Goal: Task Accomplishment & Management: Complete application form

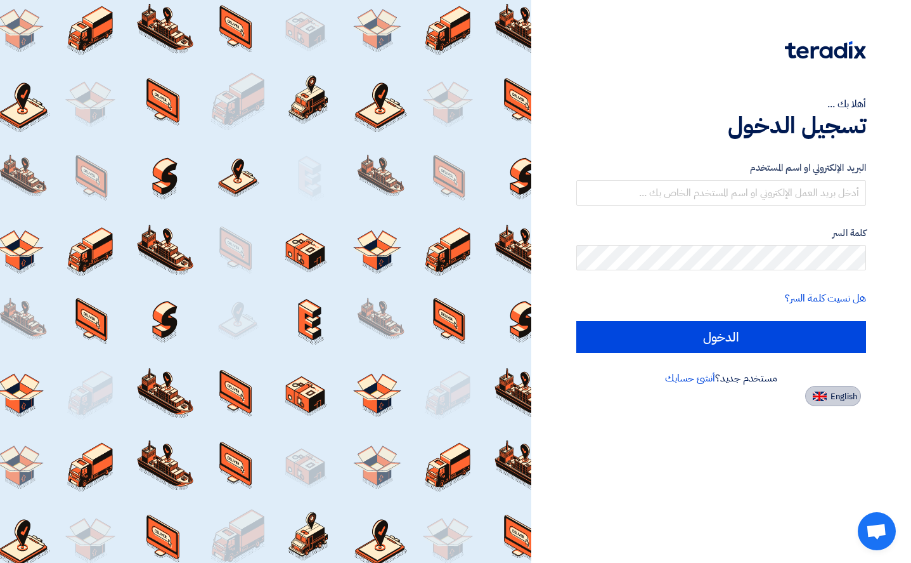
click at [826, 394] on img at bounding box center [820, 396] width 14 height 10
type input "Sign in"
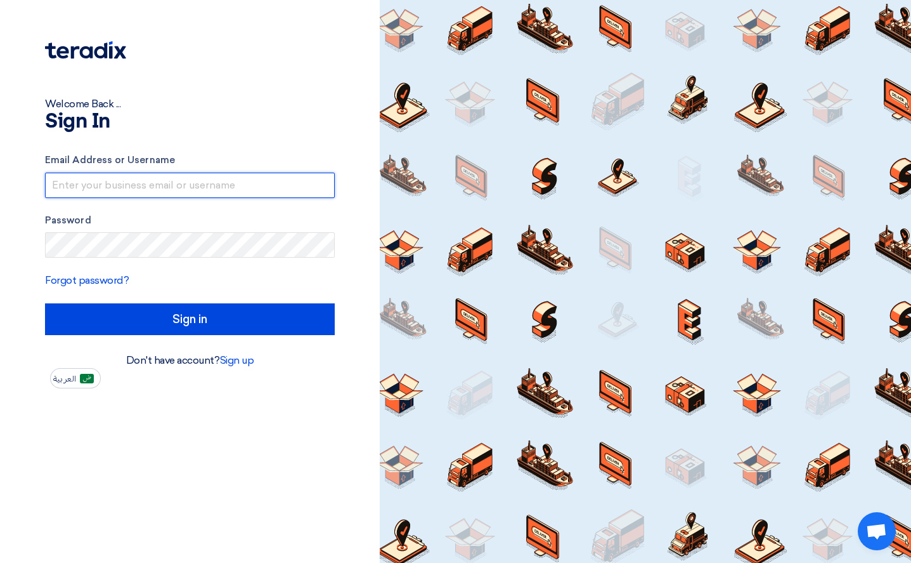
click at [72, 183] on input "text" at bounding box center [190, 185] width 290 height 25
type input "[PERSON_NAME][EMAIL_ADDRESS][DOMAIN_NAME]"
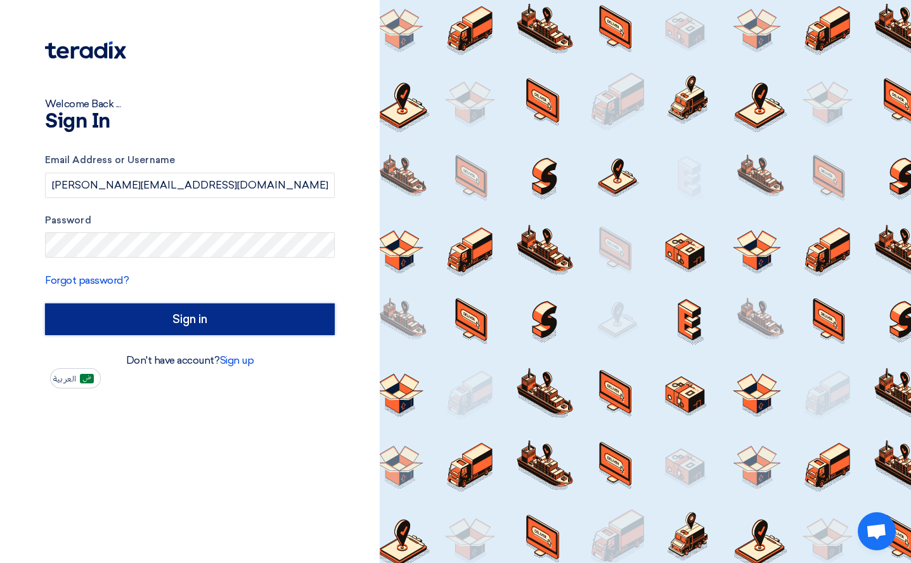
click at [254, 329] on input "Sign in" at bounding box center [190, 319] width 290 height 32
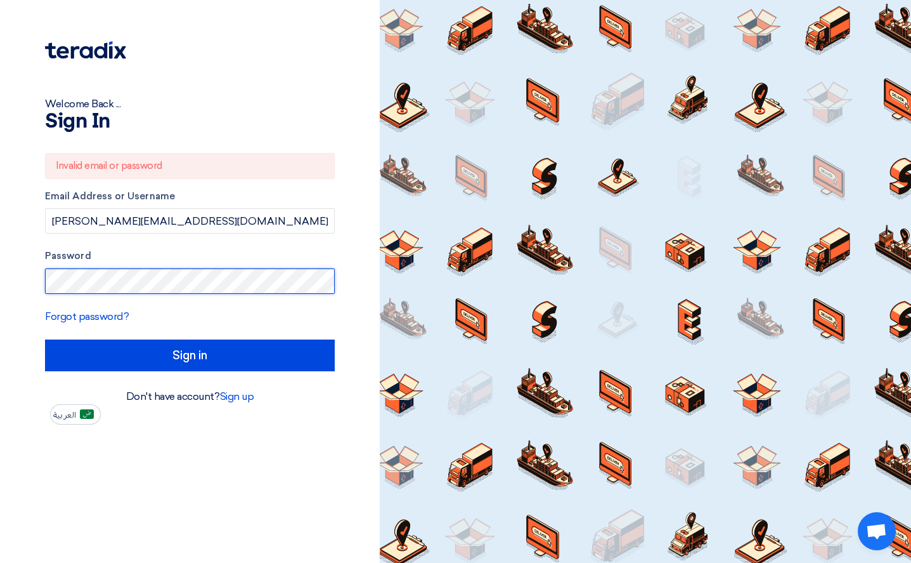
click at [0, 278] on html "Welcome Back ... Sign In Invalid email or password Email Address or Username [P…" at bounding box center [455, 281] width 911 height 563
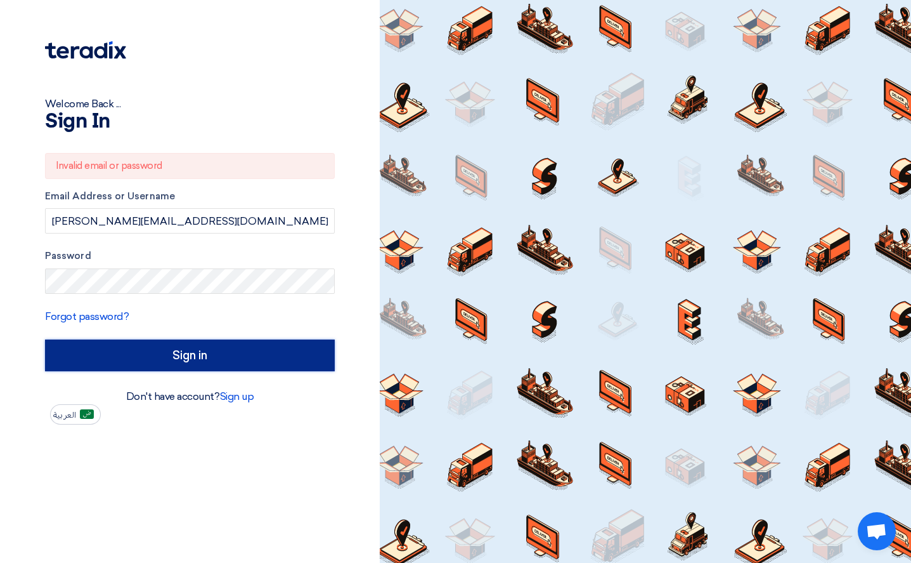
click at [202, 363] on input "Sign in" at bounding box center [190, 355] width 290 height 32
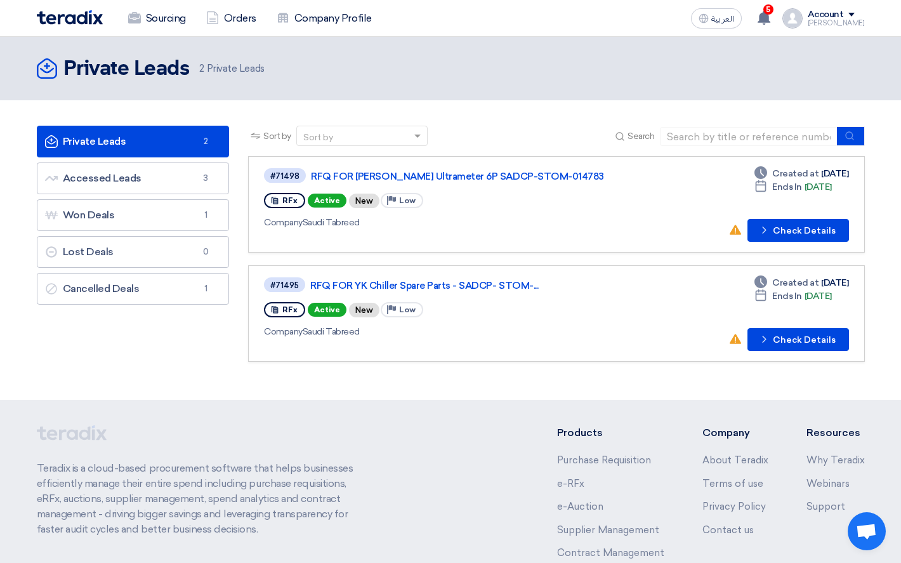
click at [522, 329] on div "Company Saudi Tabreed" at bounding box center [447, 331] width 366 height 13
click at [452, 283] on link "RFQ FOR YK Chiller Spare Parts - SADCP- STOM-..." at bounding box center [468, 285] width 317 height 11
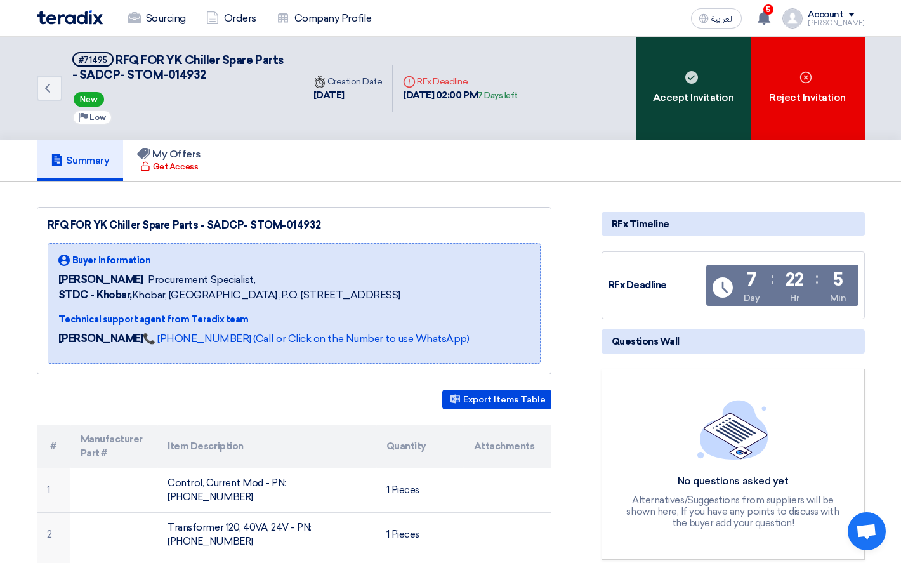
click at [685, 108] on div "Accept Invitation" at bounding box center [693, 88] width 114 height 103
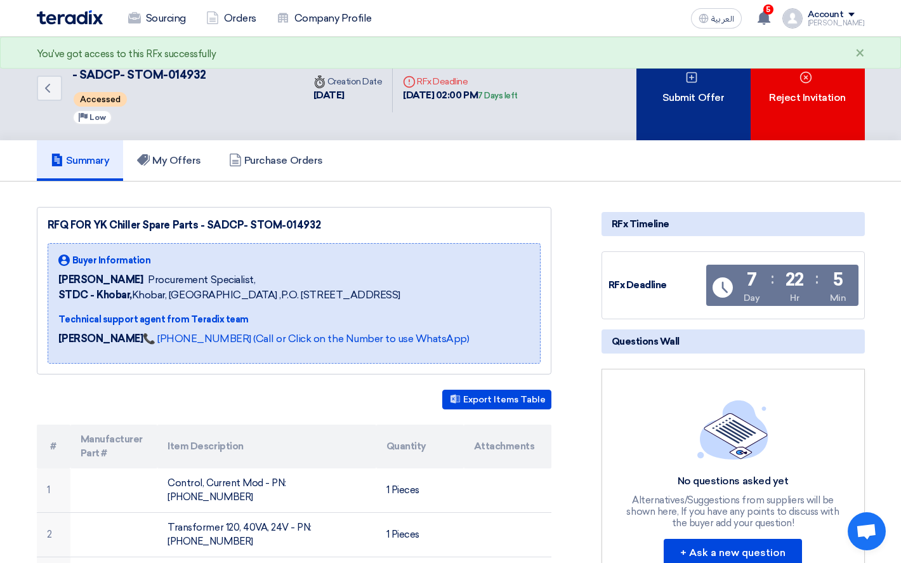
click at [683, 100] on div "Submit Offer" at bounding box center [693, 88] width 114 height 103
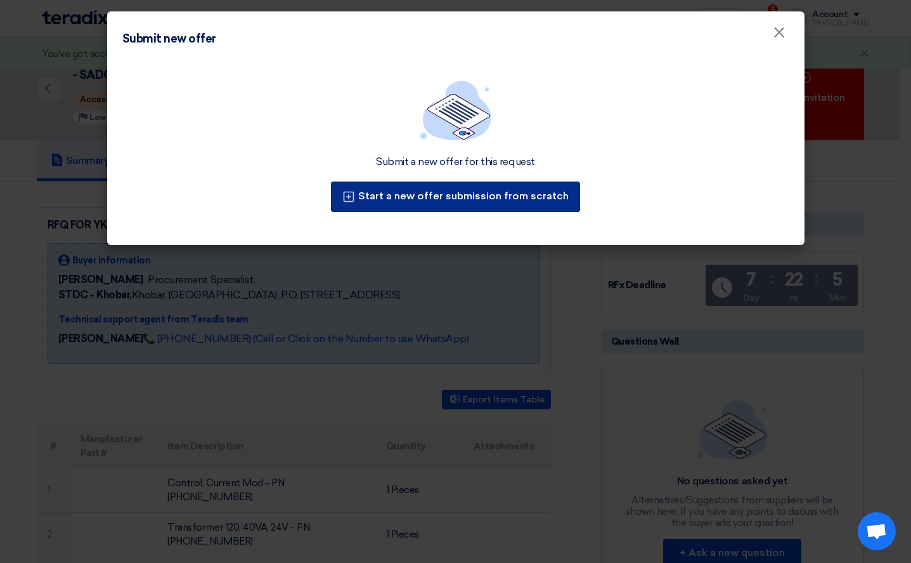
click at [467, 192] on button "Start a new offer submission from scratch" at bounding box center [455, 196] width 249 height 30
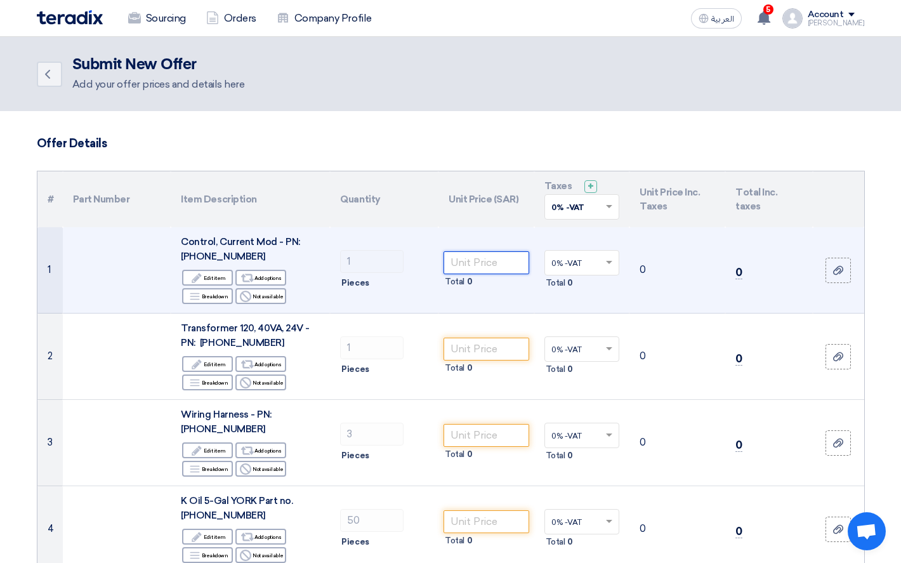
click at [485, 265] on input "number" at bounding box center [486, 262] width 86 height 23
click at [461, 263] on input "number" at bounding box center [486, 262] width 86 height 23
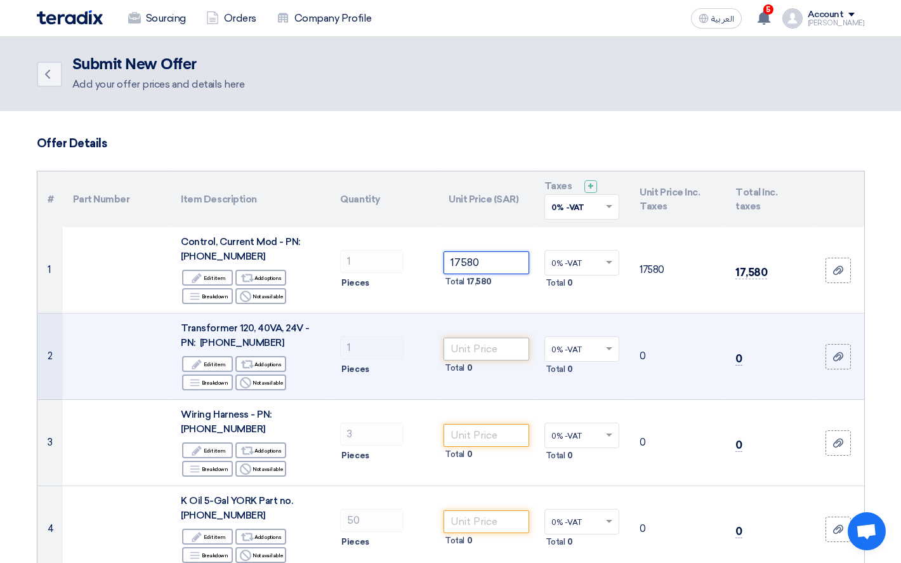
type input "17580"
click at [464, 347] on input "number" at bounding box center [486, 348] width 86 height 23
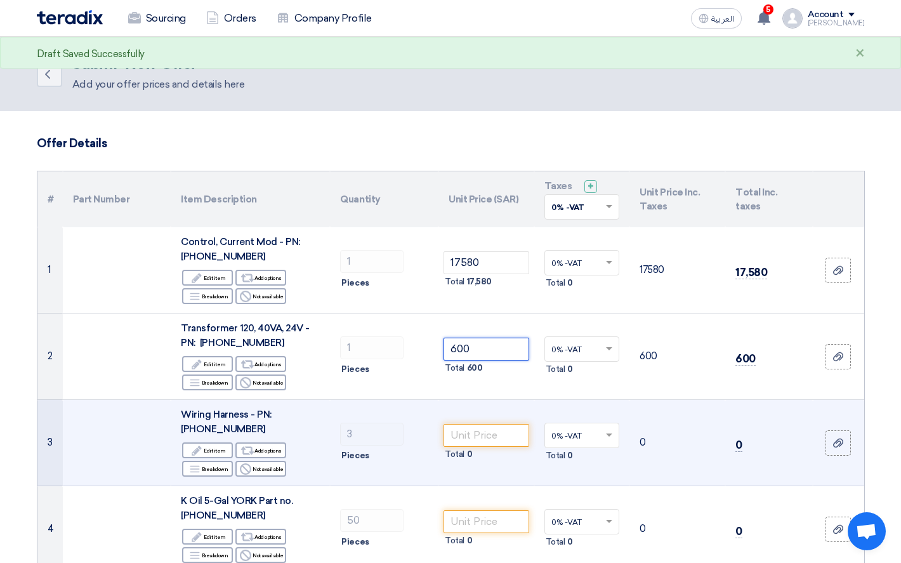
type input "600"
click at [474, 422] on td "Total 0" at bounding box center [486, 443] width 96 height 86
click at [476, 430] on input "number" at bounding box center [486, 435] width 86 height 23
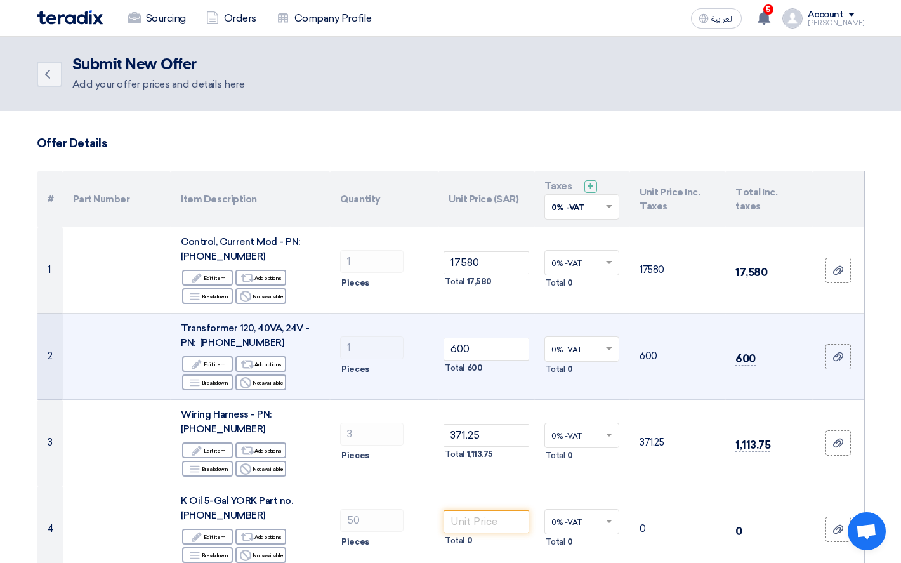
click at [417, 396] on td "1 Pieces" at bounding box center [384, 356] width 108 height 86
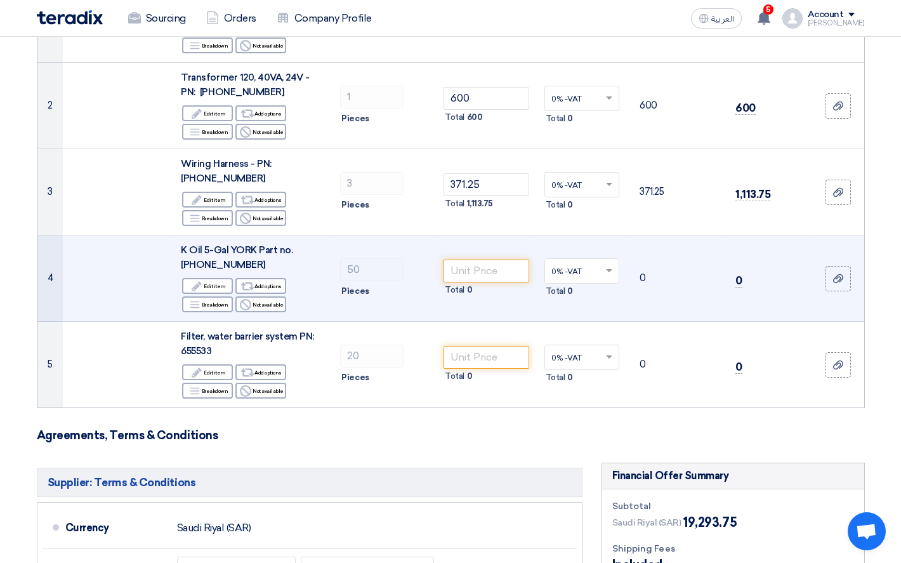
scroll to position [190, 0]
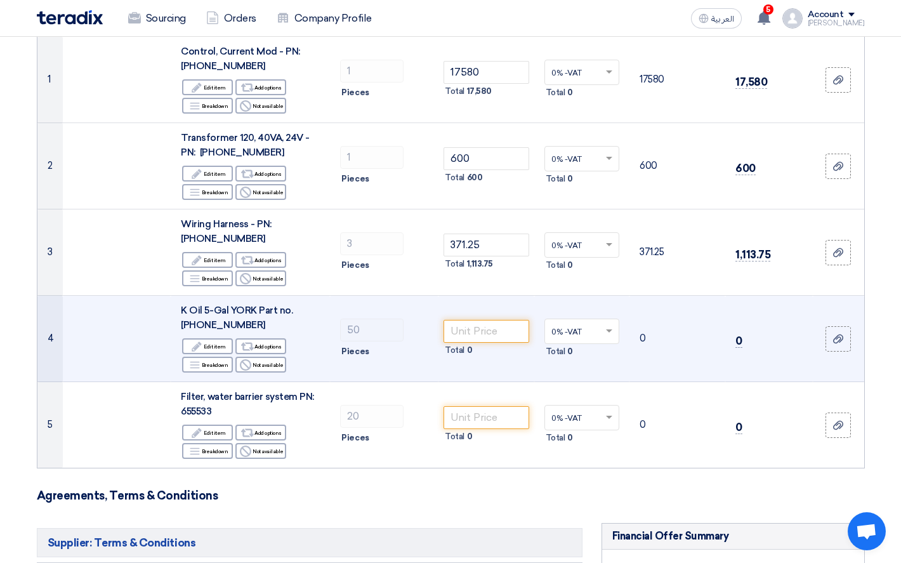
click at [525, 298] on td "Total 0" at bounding box center [486, 339] width 96 height 86
click at [495, 337] on input "number" at bounding box center [486, 331] width 86 height 23
click at [257, 368] on div "Reject Not available" at bounding box center [260, 364] width 51 height 16
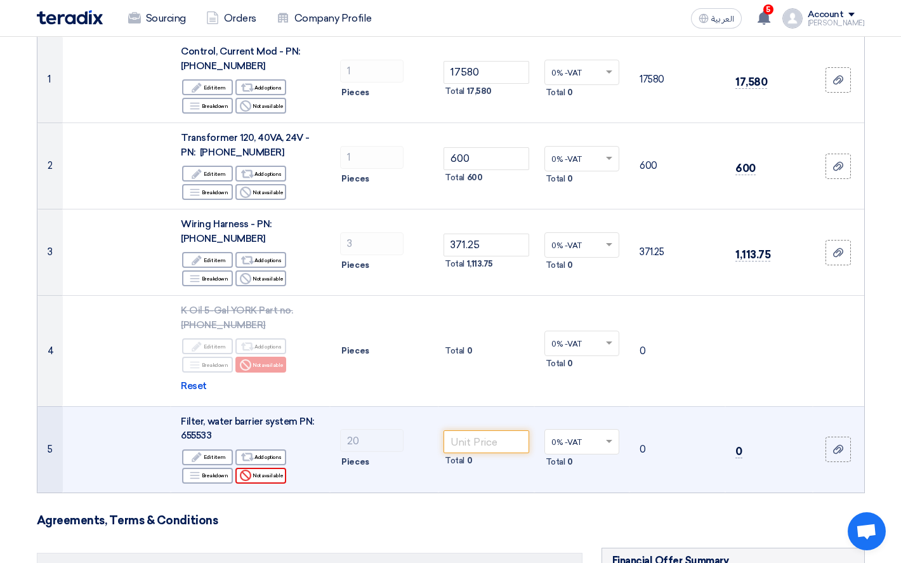
click at [268, 479] on div "Reject Not available" at bounding box center [260, 475] width 51 height 16
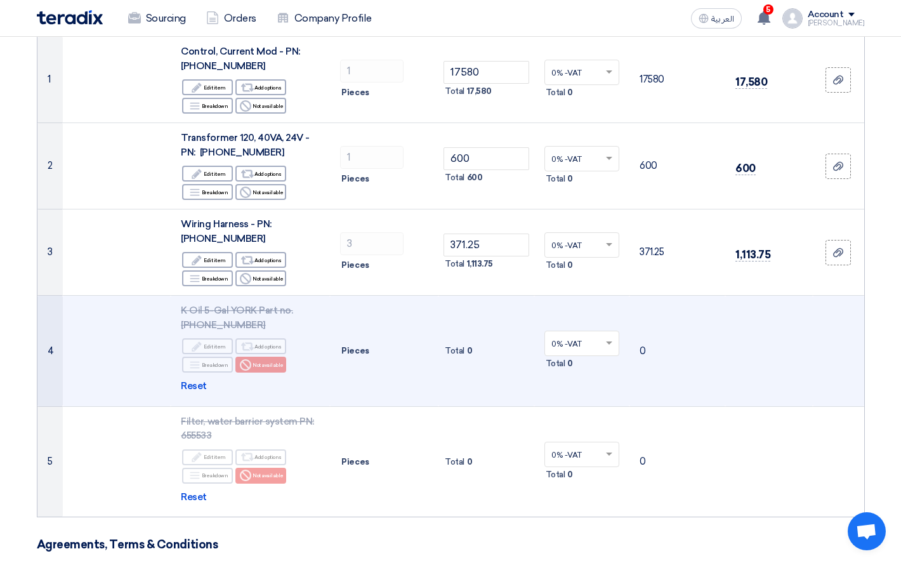
click at [694, 302] on td "0" at bounding box center [677, 351] width 96 height 111
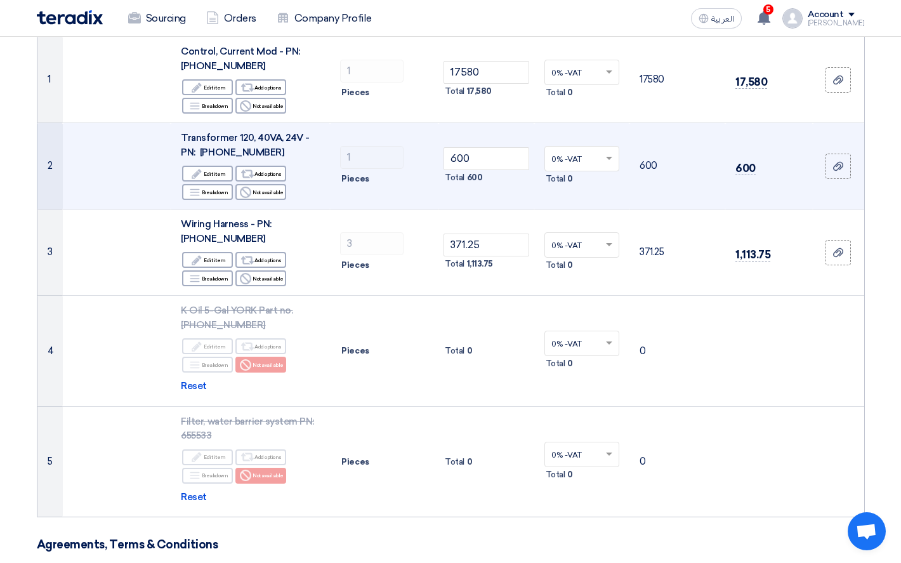
click at [128, 199] on td at bounding box center [117, 166] width 108 height 86
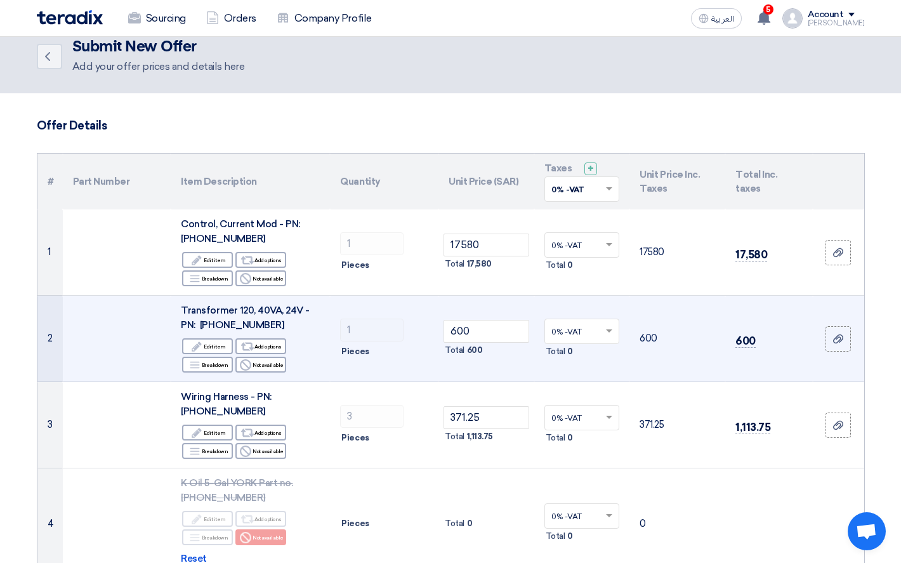
scroll to position [0, 0]
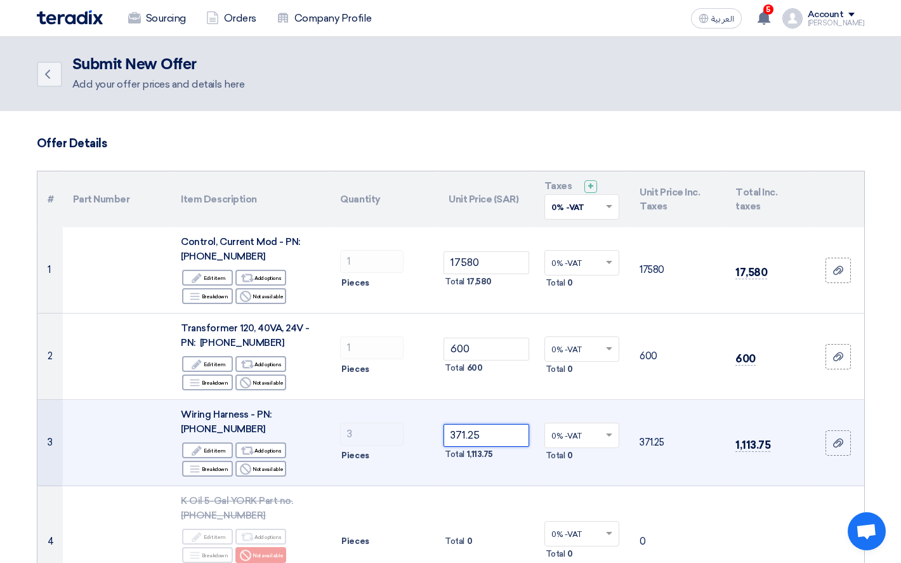
drag, startPoint x: 493, startPoint y: 433, endPoint x: 423, endPoint y: 437, distance: 70.5
click at [423, 437] on tr "3 Wiring Harness - PN: [PHONE_NUMBER] Edit Edit item Alternative Add options Br…" at bounding box center [450, 443] width 826 height 86
type input "731.25"
click at [493, 411] on td "731.25 Total 2,193.75" at bounding box center [486, 443] width 96 height 86
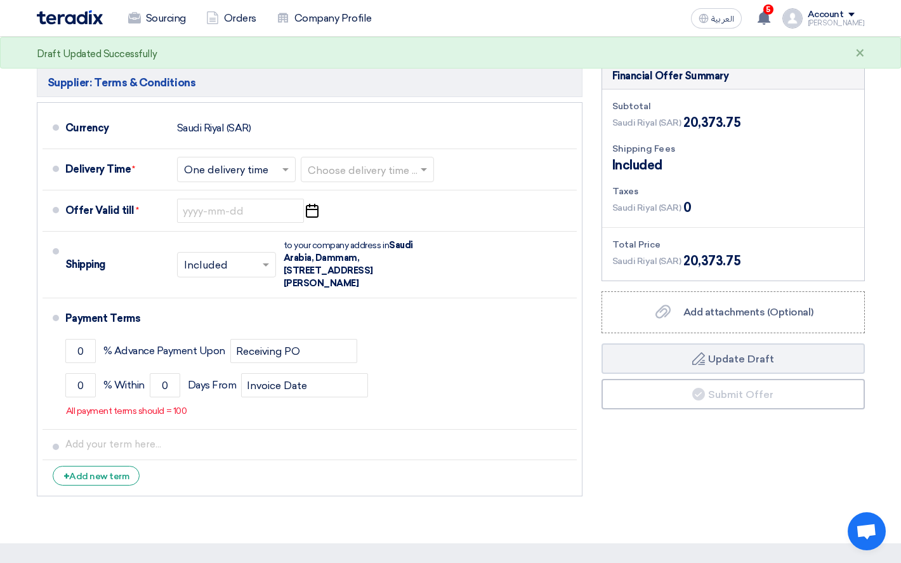
scroll to position [698, 0]
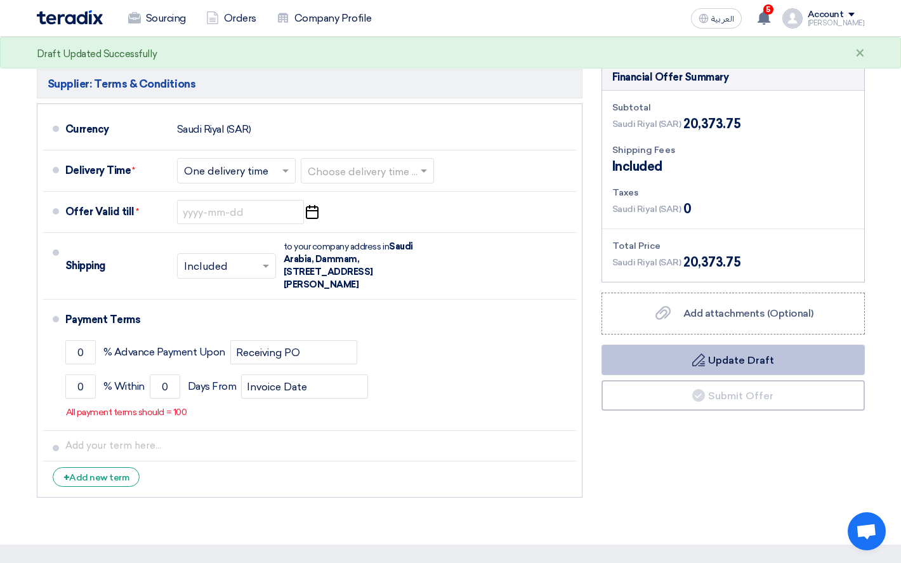
click at [722, 355] on button "Draft Update Draft" at bounding box center [732, 359] width 263 height 30
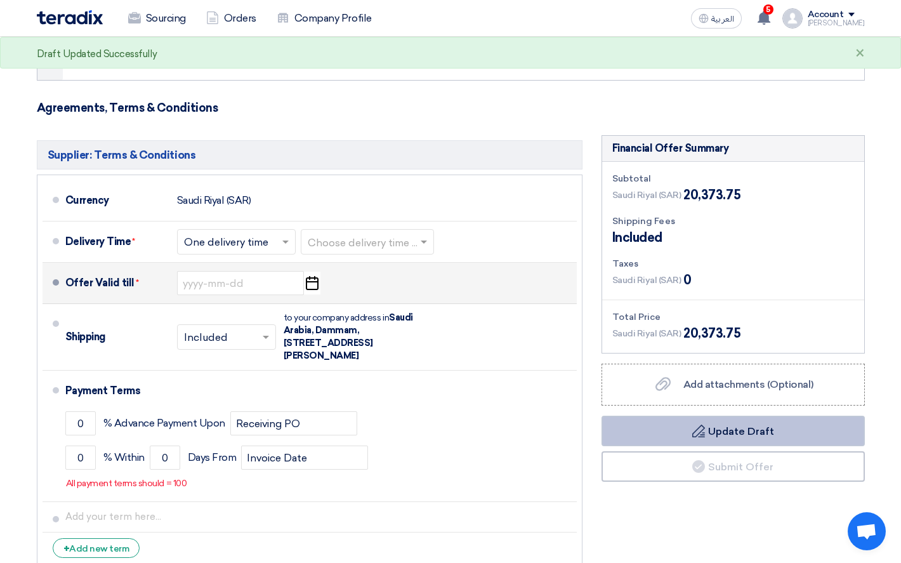
scroll to position [634, 0]
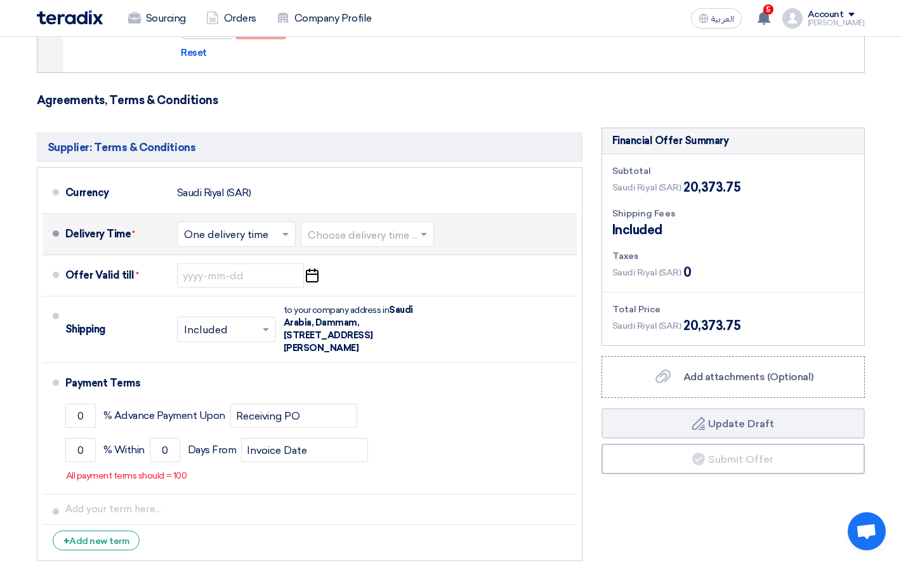
click at [263, 234] on input "text" at bounding box center [237, 235] width 106 height 18
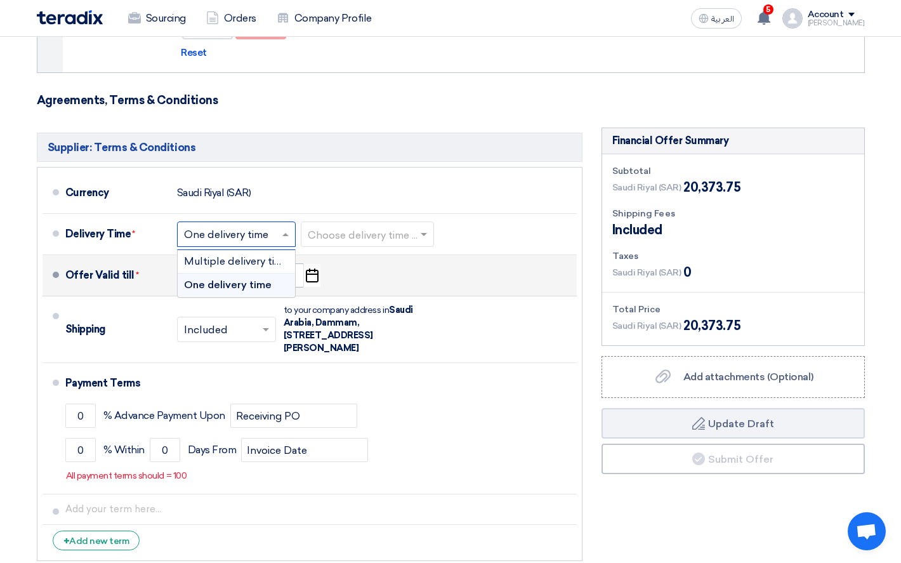
click at [241, 286] on span "One delivery time" at bounding box center [228, 284] width 88 height 12
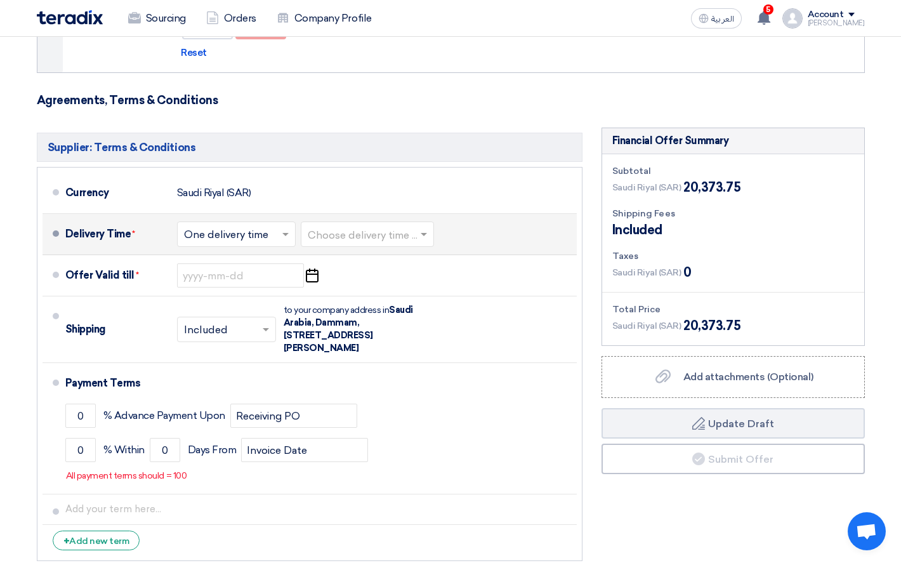
click at [370, 227] on input "text" at bounding box center [368, 235] width 121 height 18
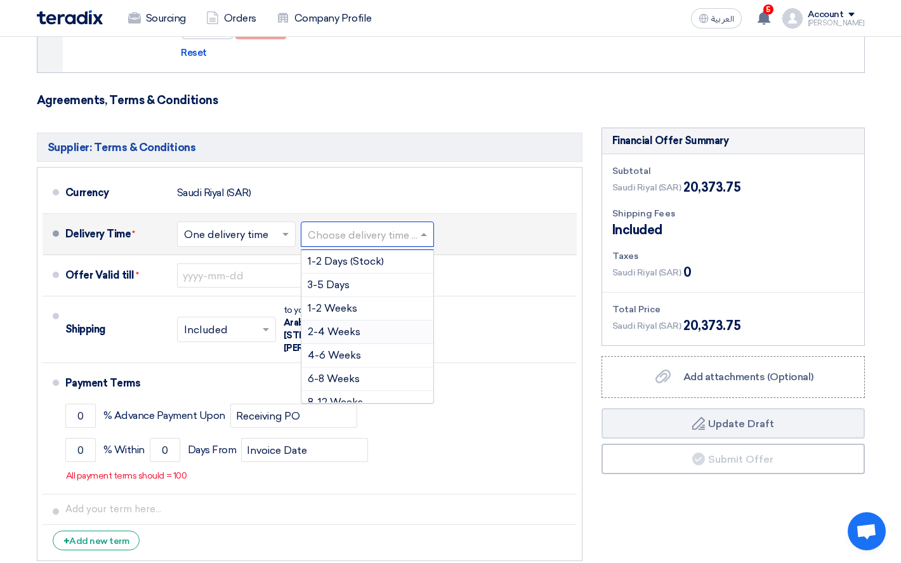
click at [363, 332] on div "2-4 Weeks" at bounding box center [367, 331] width 132 height 23
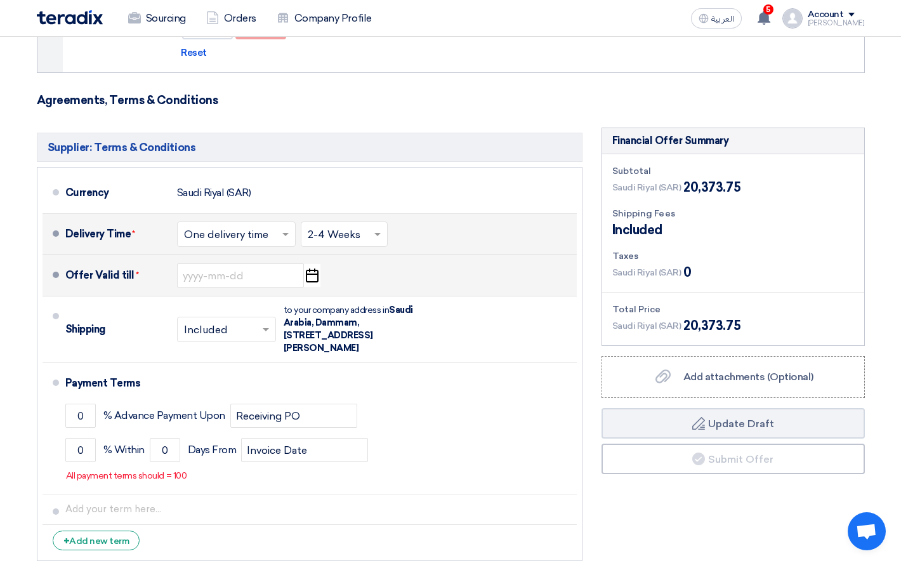
click at [397, 269] on div "Offer Valid till * Pick a date" at bounding box center [318, 275] width 506 height 30
click at [234, 275] on input at bounding box center [240, 275] width 127 height 24
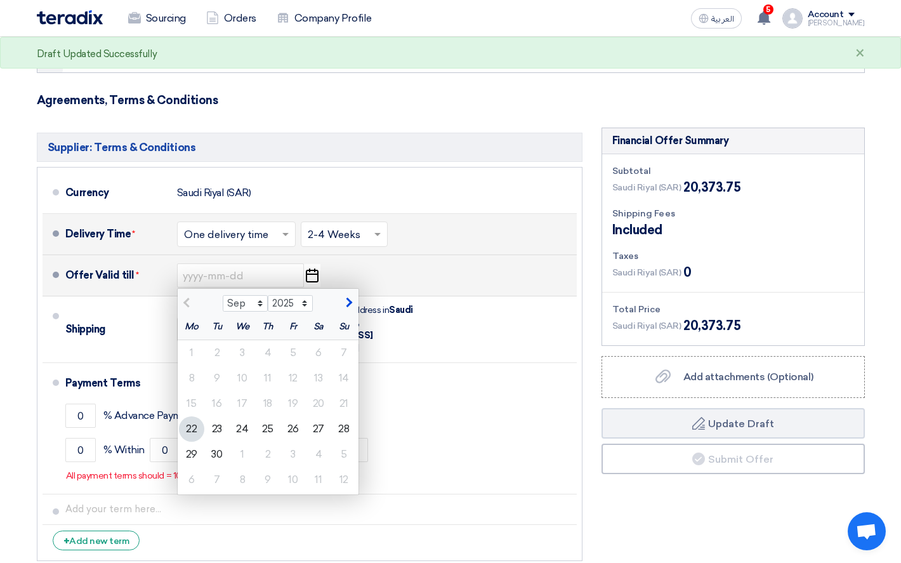
click at [306, 273] on use "button" at bounding box center [312, 275] width 13 height 14
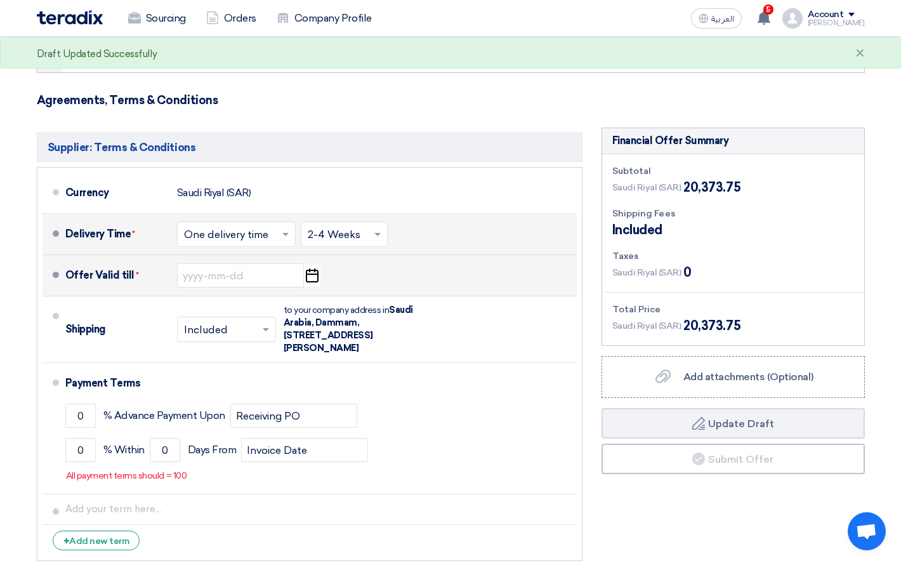
click at [306, 271] on use "button" at bounding box center [312, 275] width 13 height 14
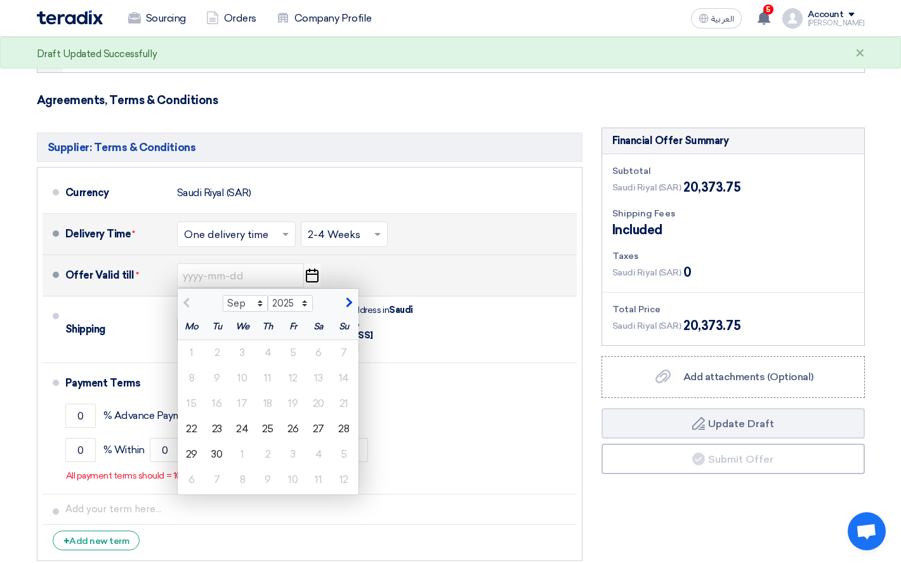
click at [348, 308] on span "button" at bounding box center [347, 302] width 7 height 11
select select "10"
click at [292, 452] on div "31" at bounding box center [292, 453] width 25 height 25
type input "[DATE]"
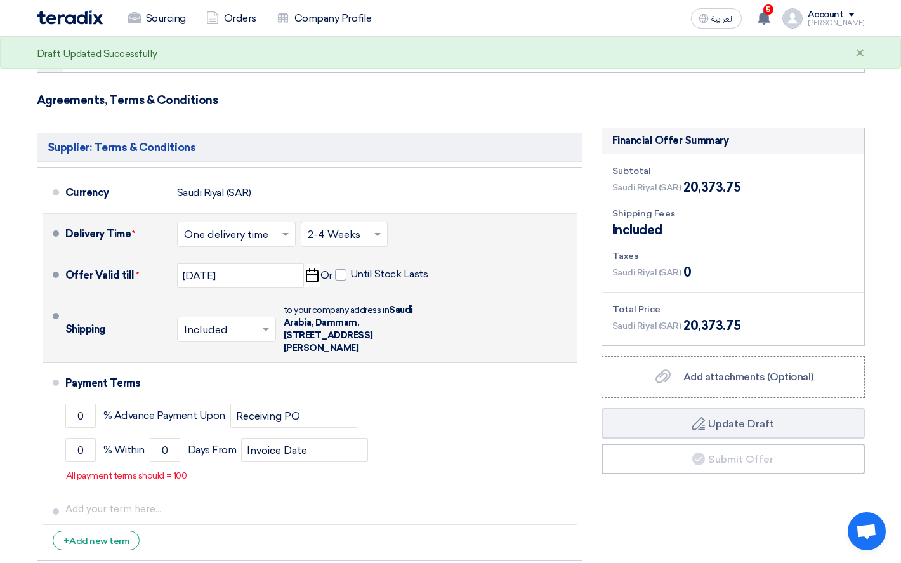
click at [156, 353] on div "Shipping × Included × to your company address in [STREET_ADDRESS][PERSON_NAME]" at bounding box center [318, 329] width 506 height 56
click at [253, 357] on li "Shipping × Included × to your company address in [STREET_ADDRESS][PERSON_NAME]" at bounding box center [309, 329] width 534 height 67
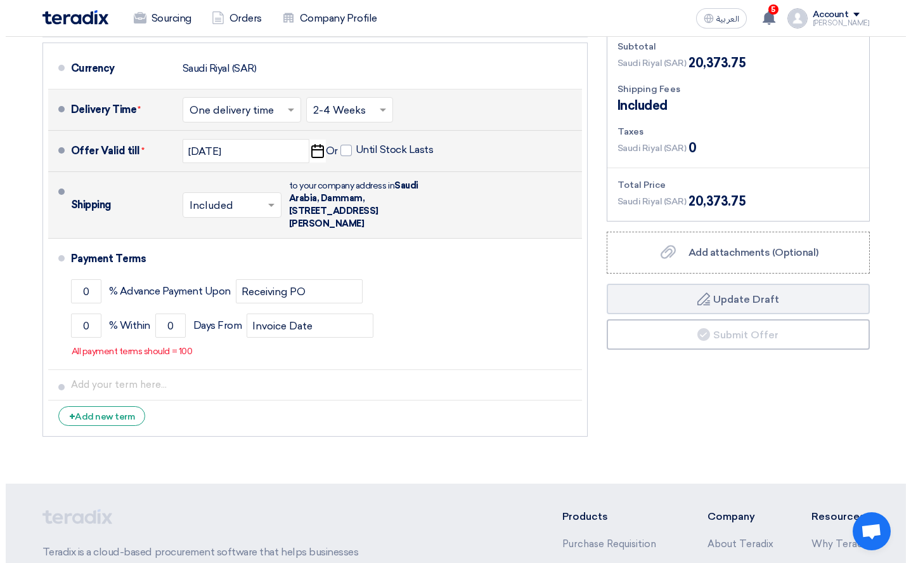
scroll to position [824, 0]
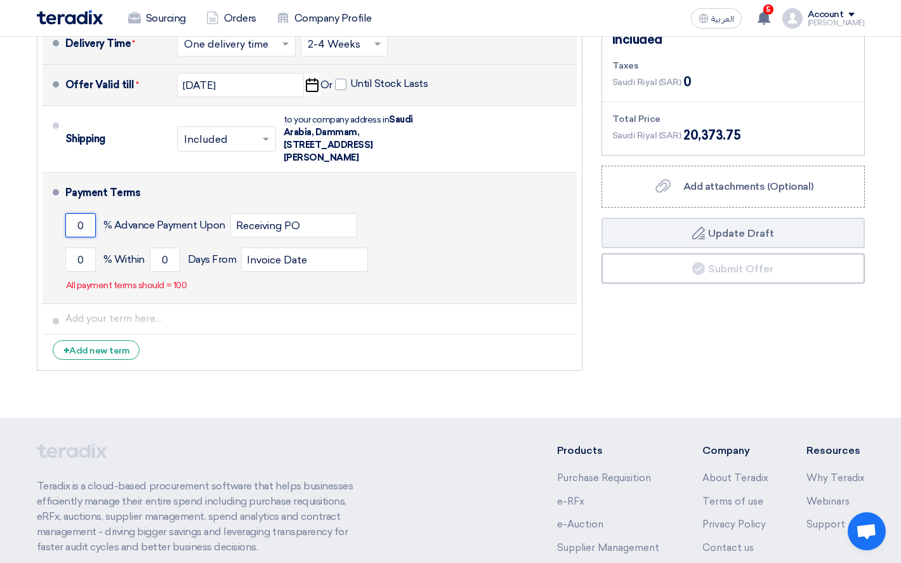
drag, startPoint x: 88, startPoint y: 220, endPoint x: 66, endPoint y: 228, distance: 22.9
click at [67, 224] on input "0" at bounding box center [80, 225] width 30 height 24
type input "50"
drag, startPoint x: 75, startPoint y: 263, endPoint x: 112, endPoint y: 254, distance: 37.2
click at [112, 254] on div "0 % [DATE] From Invoice Date" at bounding box center [318, 259] width 506 height 34
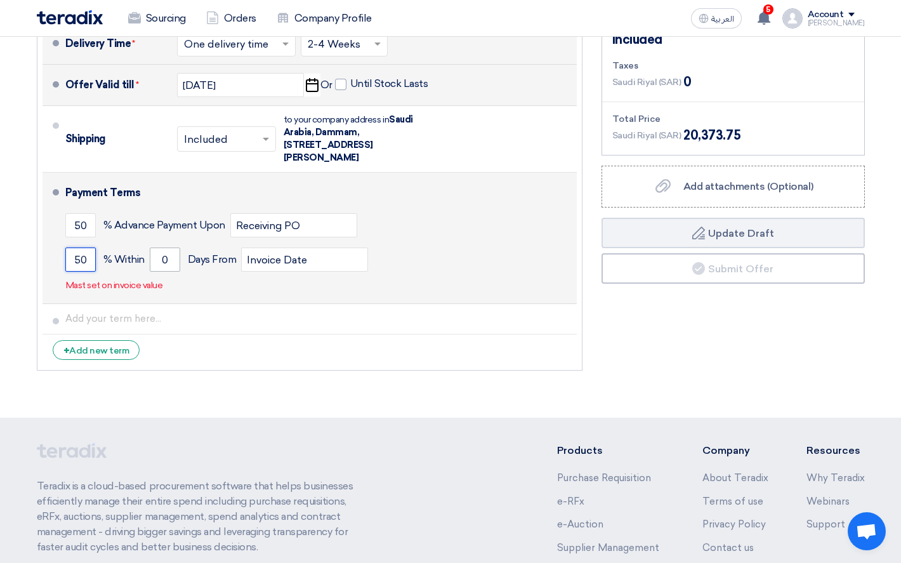
type input "50"
drag, startPoint x: 172, startPoint y: 258, endPoint x: 159, endPoint y: 257, distance: 13.3
click at [161, 258] on input "0" at bounding box center [165, 259] width 30 height 24
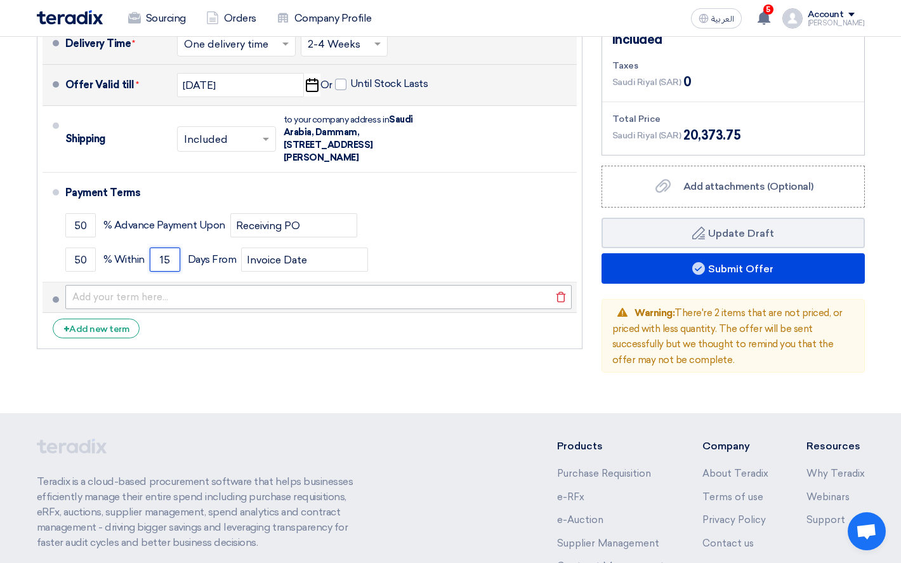
type input "15"
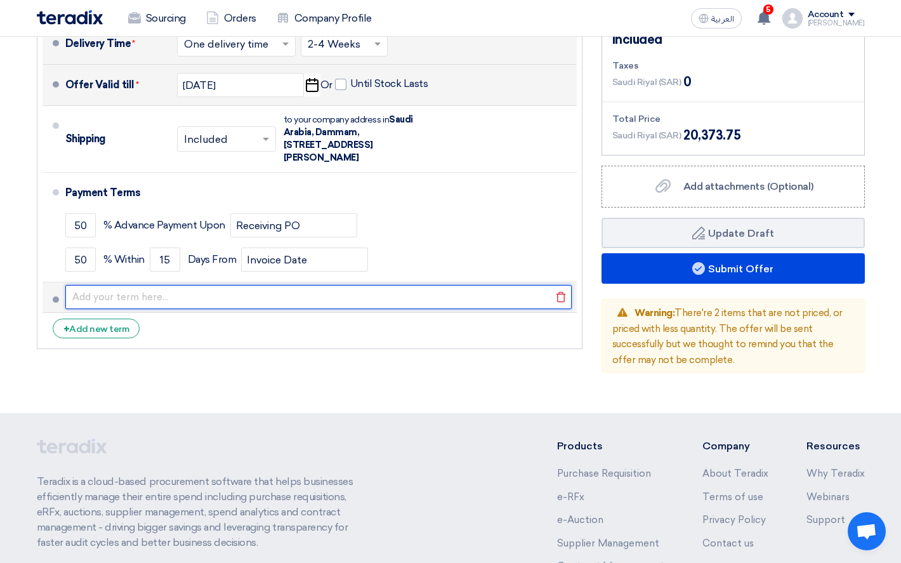
click at [224, 296] on input "text" at bounding box center [318, 297] width 506 height 24
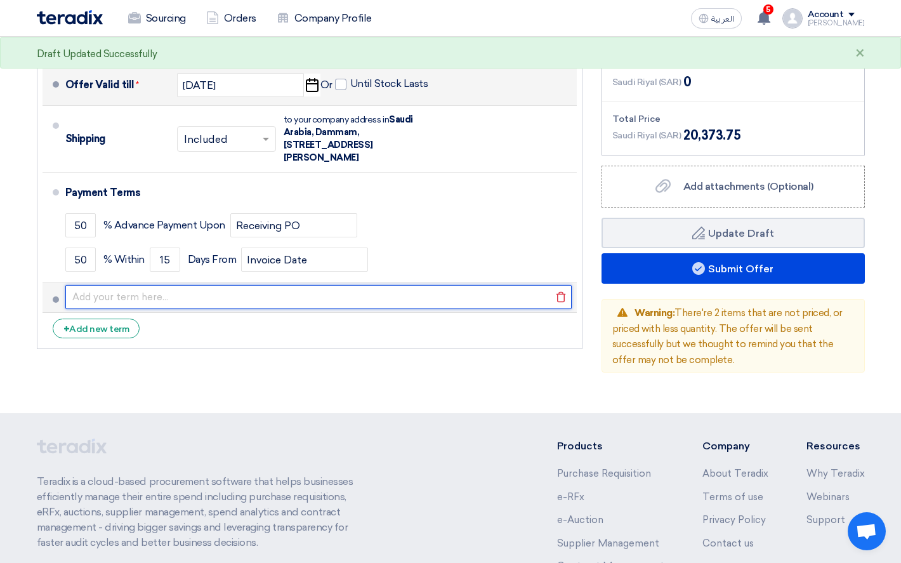
click at [129, 301] on input "text" at bounding box center [318, 297] width 506 height 24
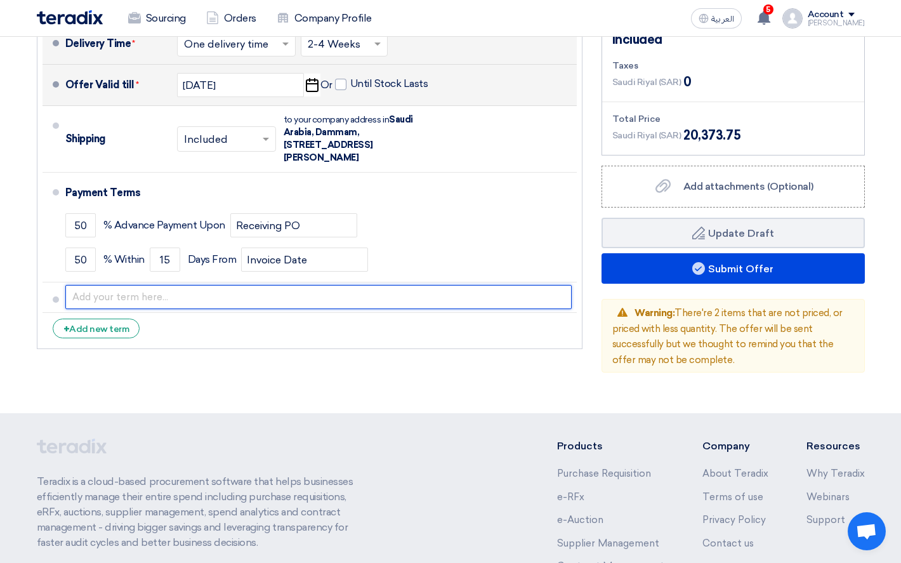
paste input "Bank transfer 50% advance and balance 50% before shipping"
type input "Bank transfer 50% advance and balance 50% before shipping"
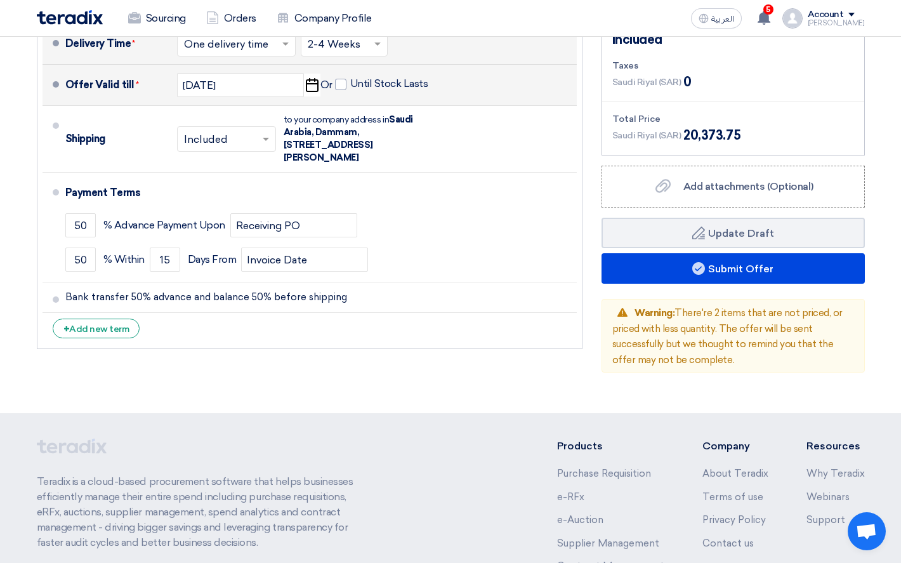
click at [408, 348] on ul "Currency [GEOGRAPHIC_DATA] (SAR) Delivery Time * Choose delivery time ... × One…" at bounding box center [309, 163] width 545 height 372
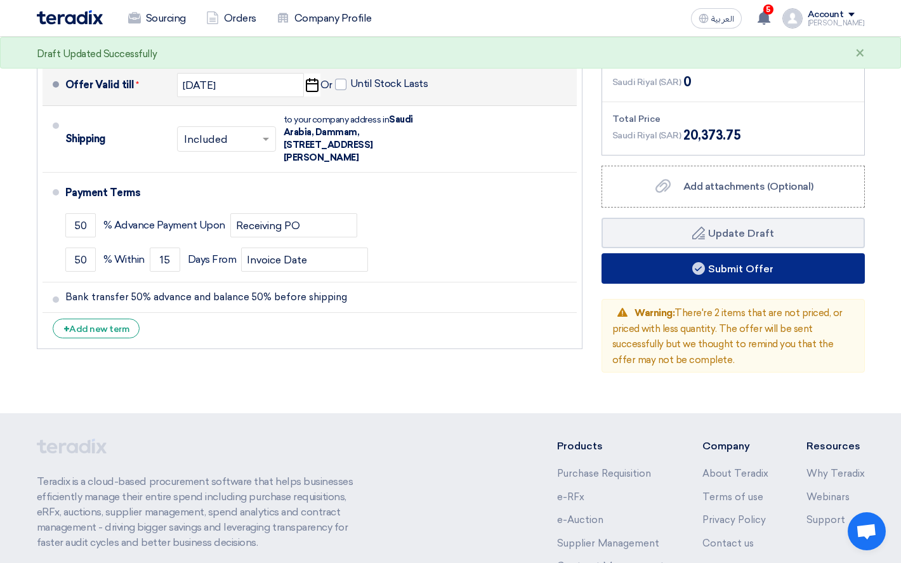
click at [723, 275] on button "Submit Offer" at bounding box center [732, 268] width 263 height 30
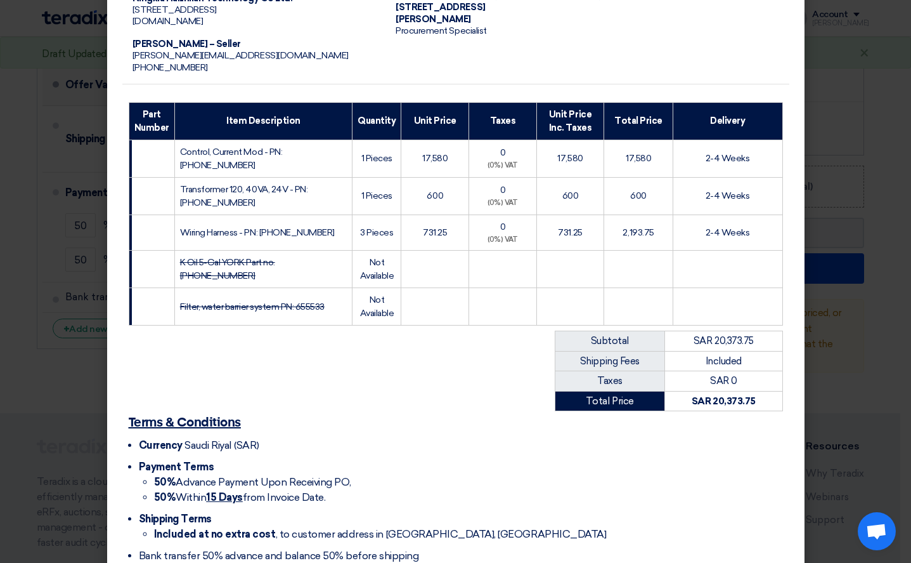
scroll to position [176, 0]
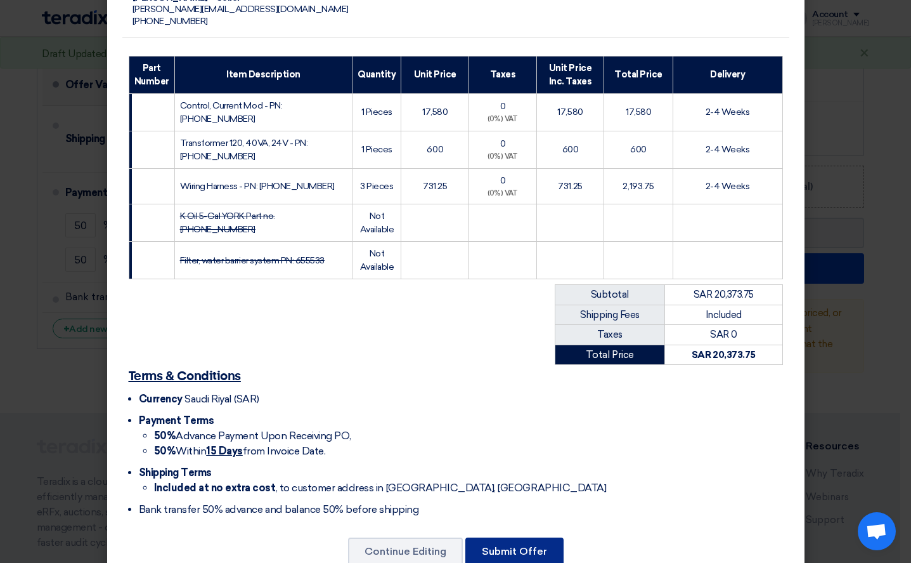
click at [495, 537] on button "Submit Offer" at bounding box center [515, 551] width 98 height 28
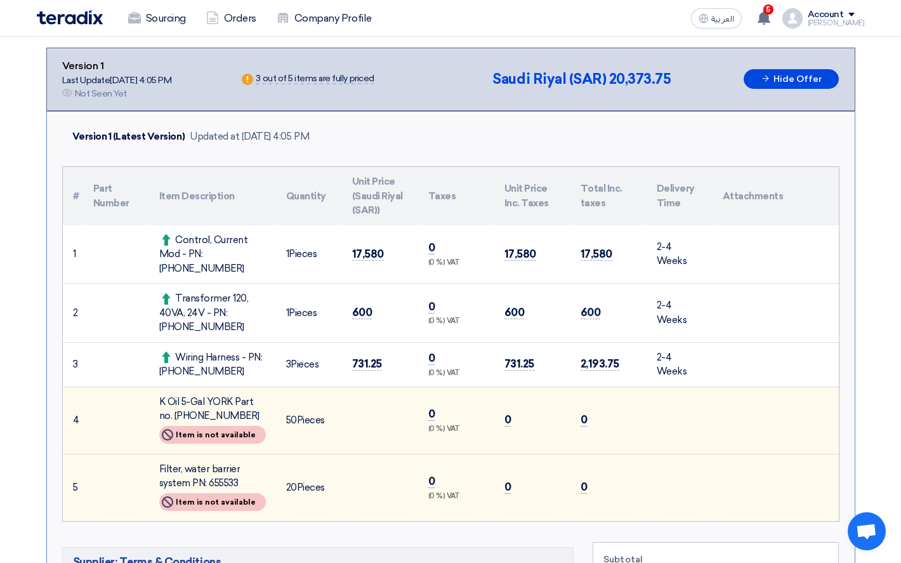
scroll to position [254, 0]
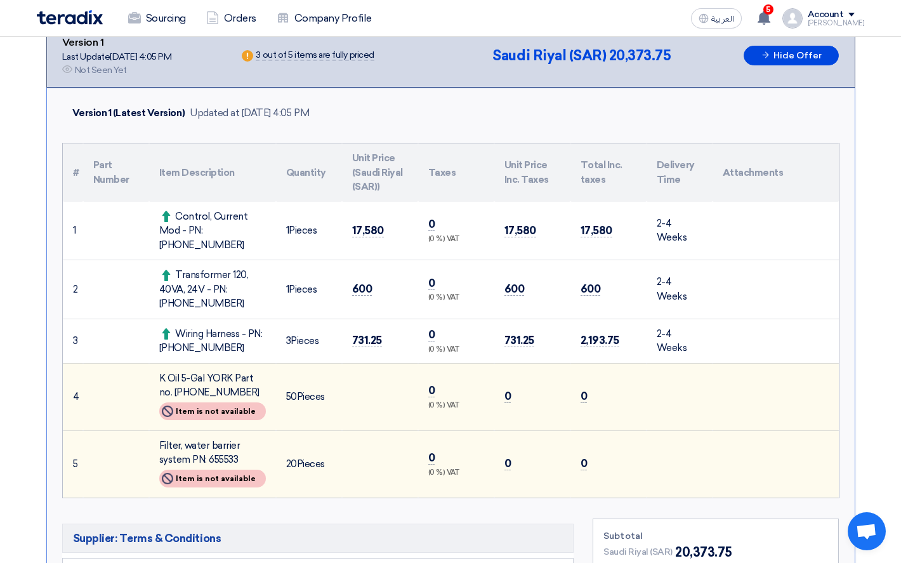
click at [300, 129] on div "Version 1 (Latest Version) Updated at [DATE] 4:05 PM # Part Number Item Descrip…" at bounding box center [450, 470] width 809 height 765
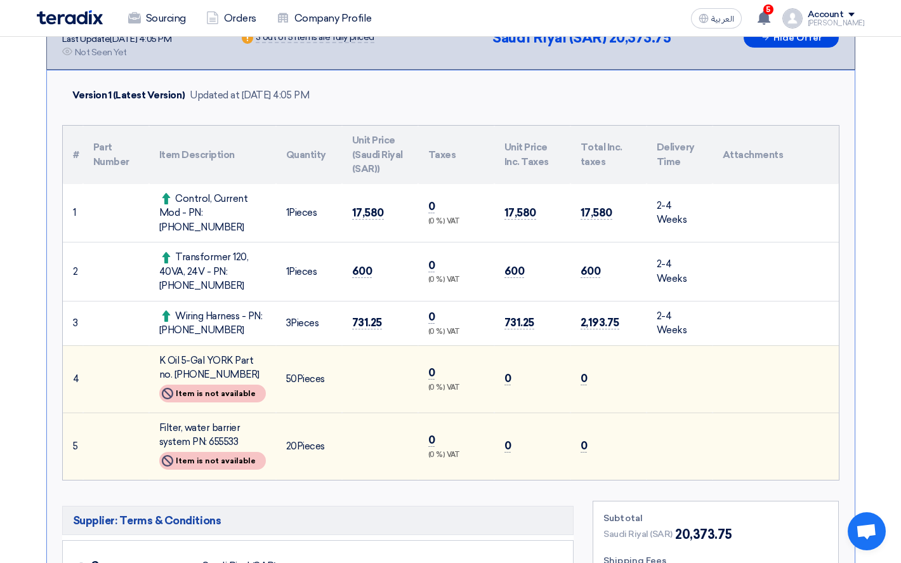
scroll to position [63, 0]
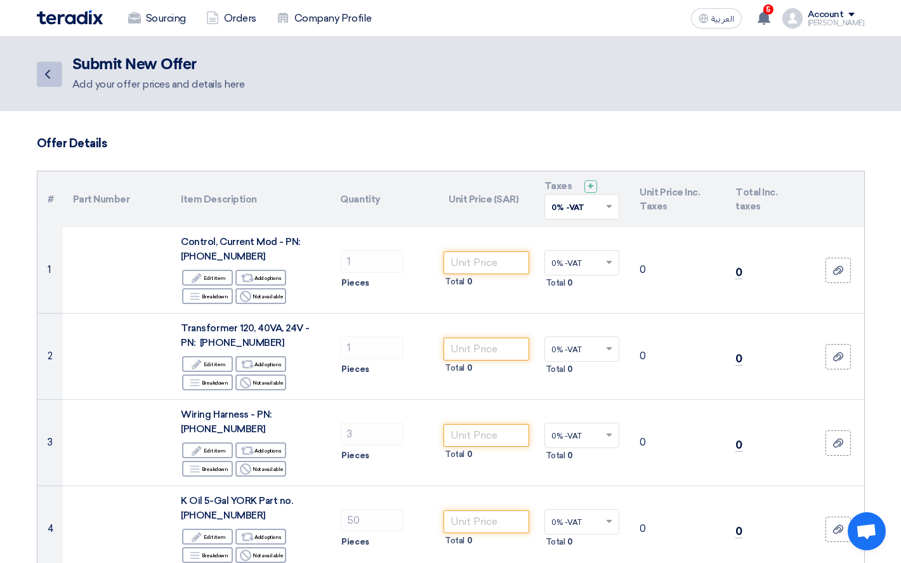
click at [50, 76] on icon "Back" at bounding box center [47, 74] width 15 height 15
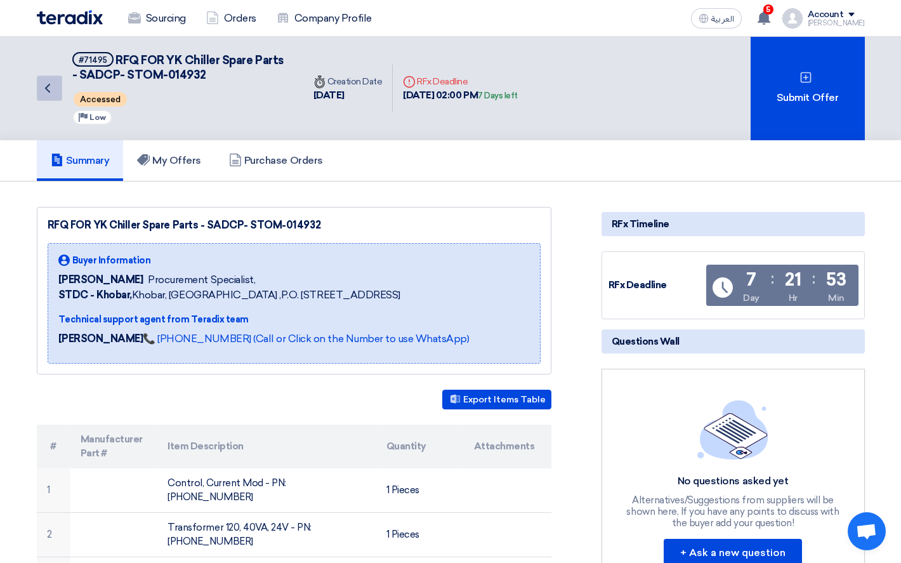
click at [37, 94] on link "Back" at bounding box center [49, 87] width 25 height 25
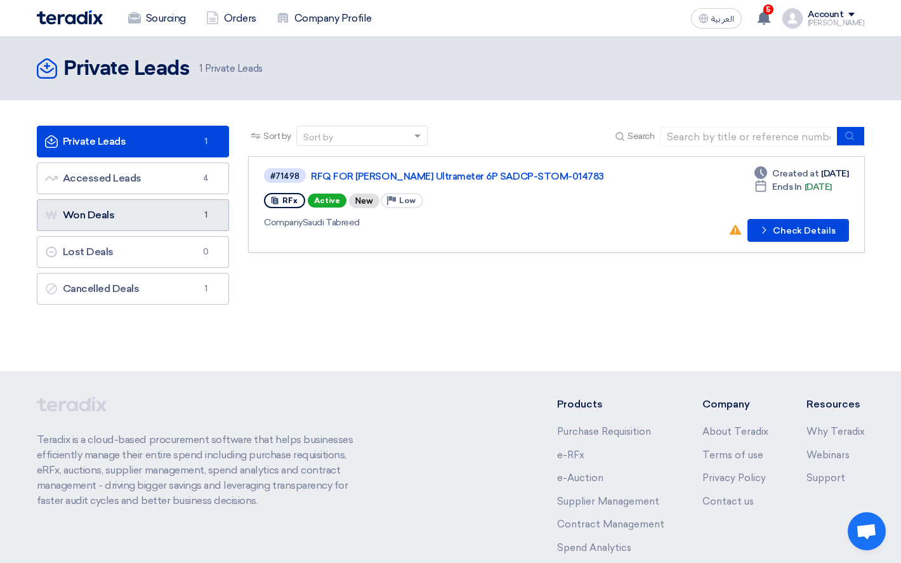
click at [134, 223] on link "Won Deals Won Deals 1" at bounding box center [133, 215] width 193 height 32
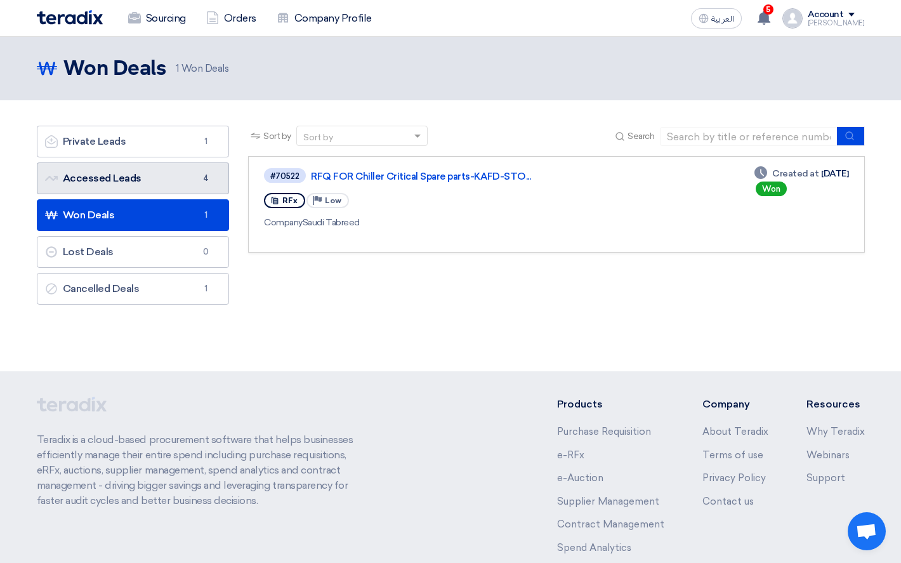
click at [143, 186] on link "Accessed Leads Accessed Leads 4" at bounding box center [133, 178] width 193 height 32
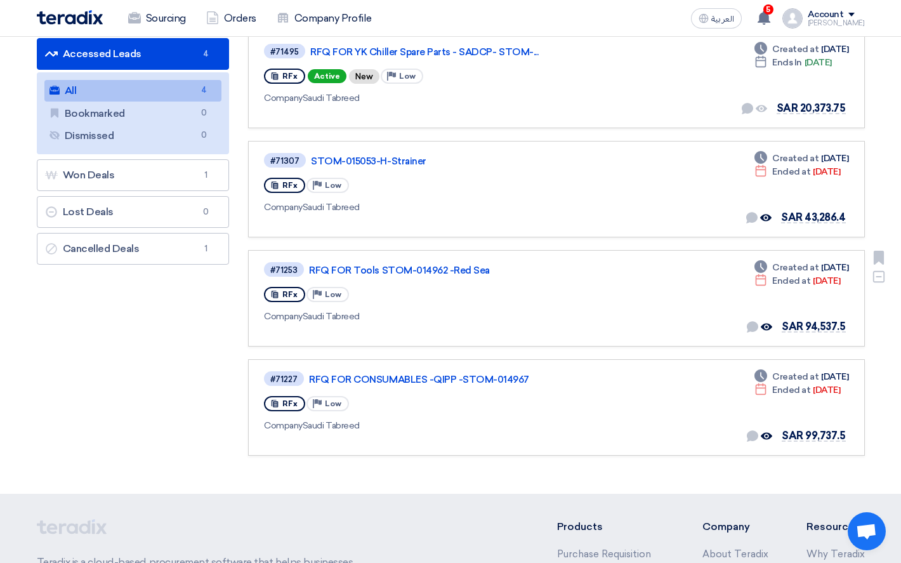
scroll to position [127, 0]
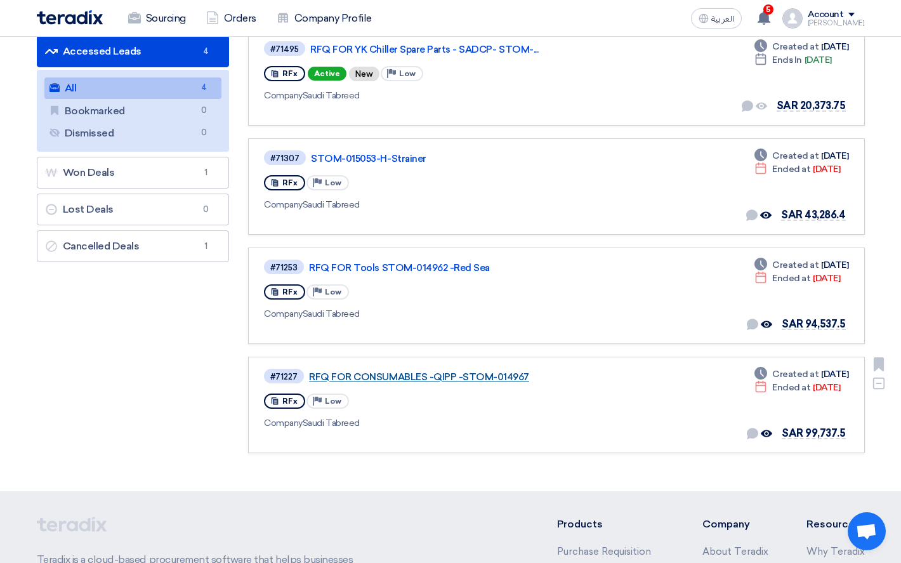
click at [417, 379] on link "RFQ FOR CONSUMABLES -QIPP -STOM-014967" at bounding box center [467, 376] width 317 height 11
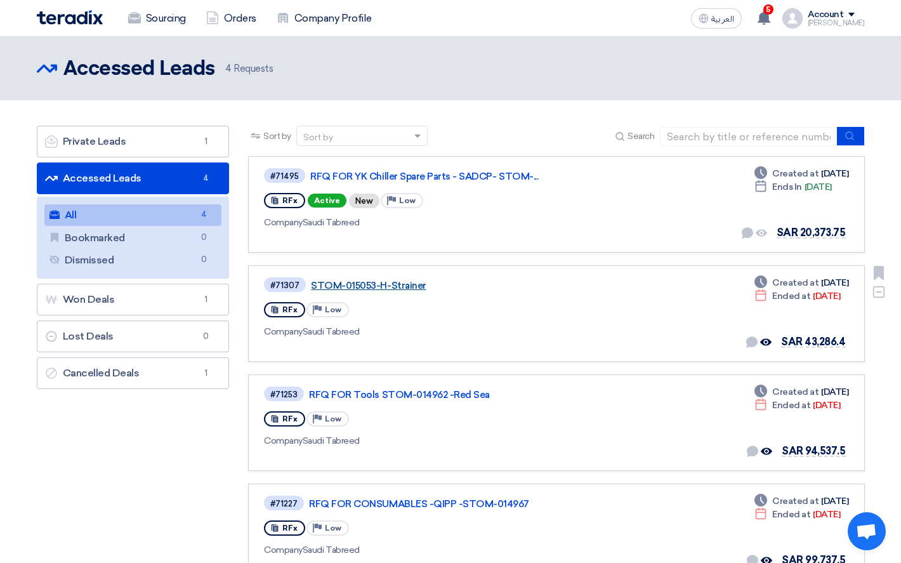
click at [341, 286] on link "STOM-015053-H-Strainer" at bounding box center [469, 285] width 317 height 11
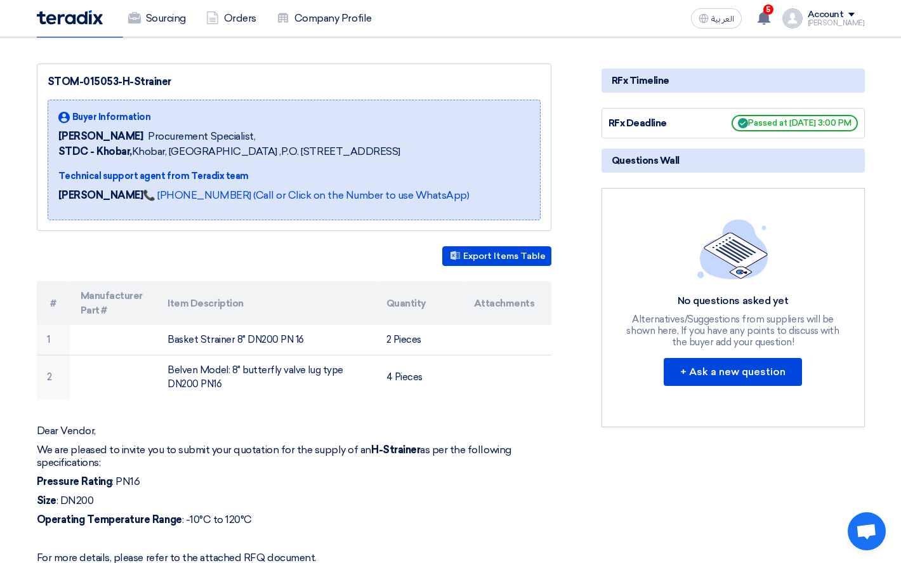
scroll to position [127, 0]
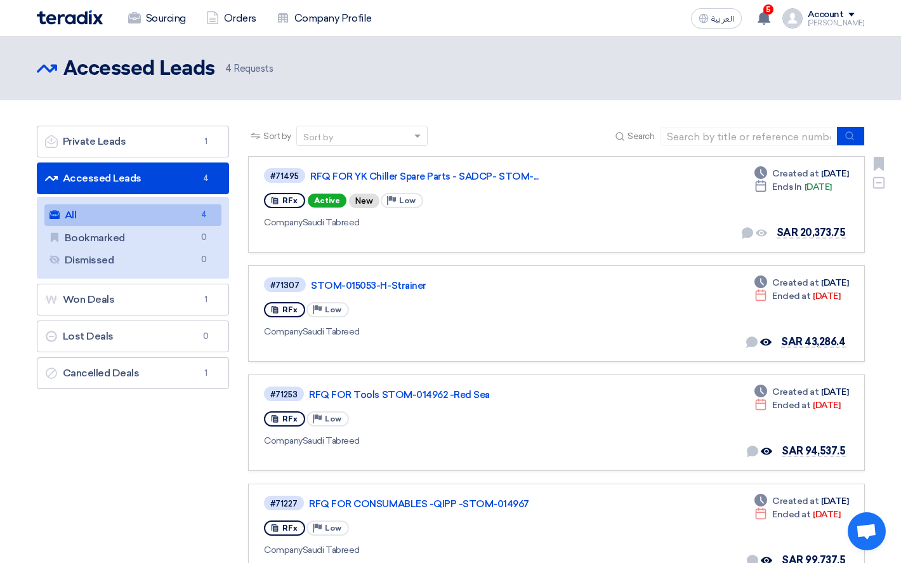
click at [398, 169] on div "#71495 RFQ FOR YK Chiller Spare Parts - SADCP- STOM-..." at bounding box center [447, 175] width 366 height 17
click at [398, 173] on link "RFQ FOR YK Chiller Spare Parts - SADCP- STOM-..." at bounding box center [468, 176] width 317 height 11
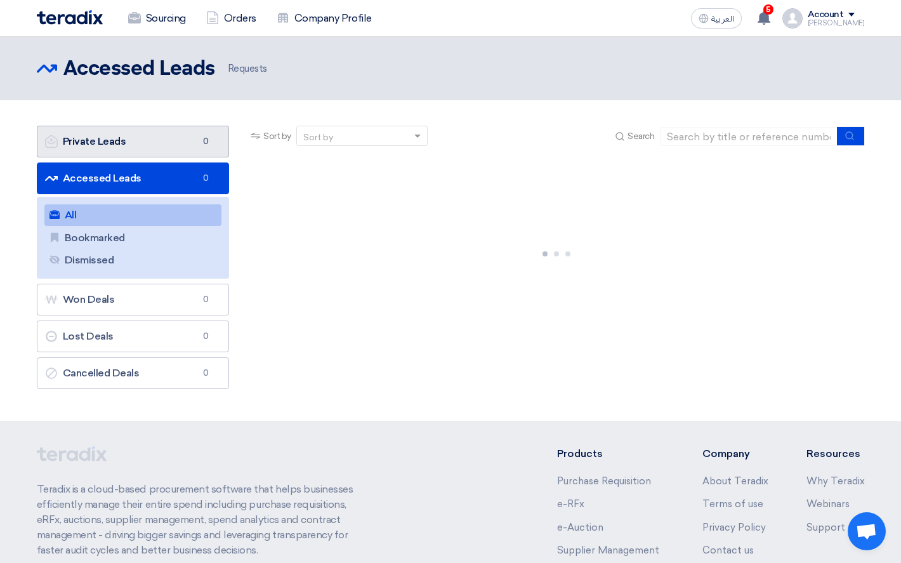
click at [158, 148] on link "Private Leads Private Leads 0" at bounding box center [133, 142] width 193 height 32
